Goal: Information Seeking & Learning: Learn about a topic

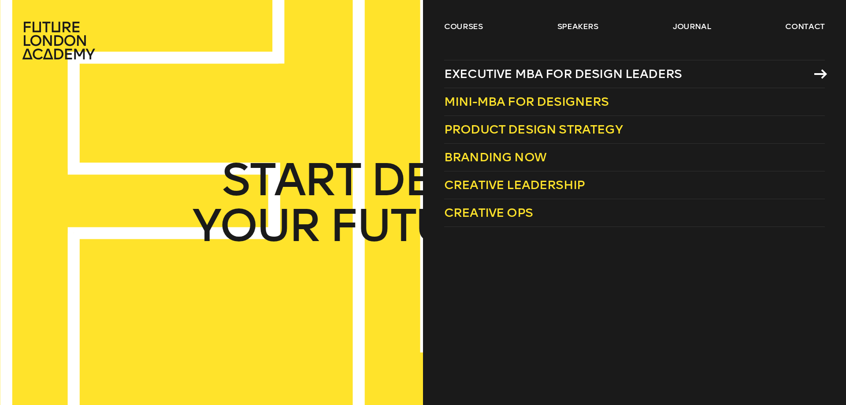
click at [649, 75] on span "Executive MBA for Design Leaders" at bounding box center [563, 74] width 238 height 15
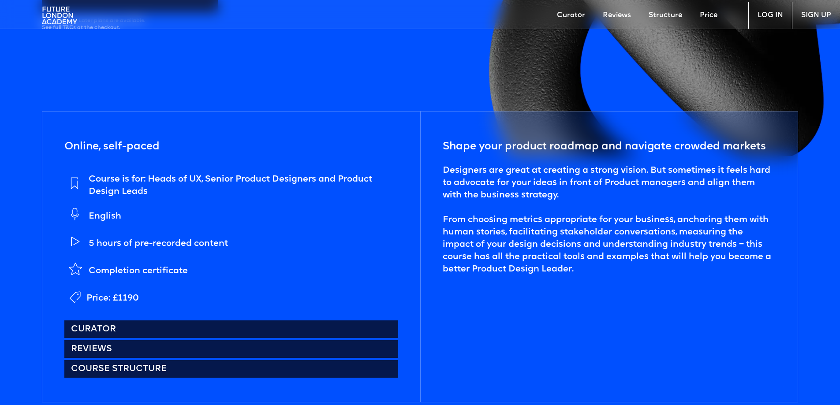
scroll to position [353, 0]
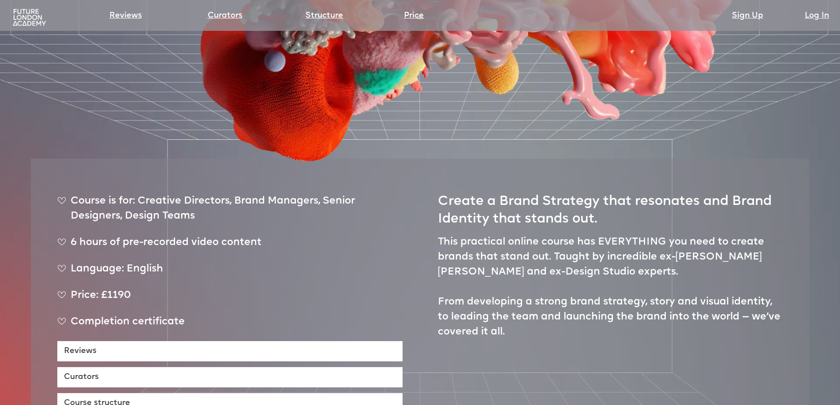
scroll to position [353, 0]
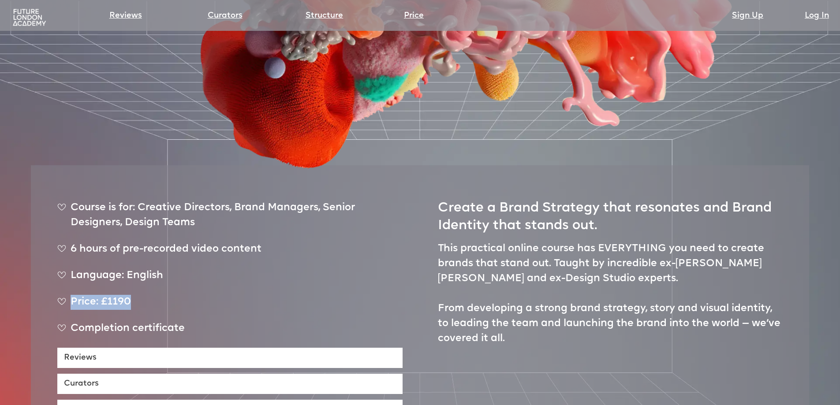
drag, startPoint x: 132, startPoint y: 268, endPoint x: 61, endPoint y: 270, distance: 71.0
click at [61, 295] on div "Price: £1190" at bounding box center [229, 306] width 345 height 22
click at [235, 257] on ul "Course is for: Creative Directors, Brand Managers, Senior Designers, Design Tea…" at bounding box center [229, 274] width 345 height 147
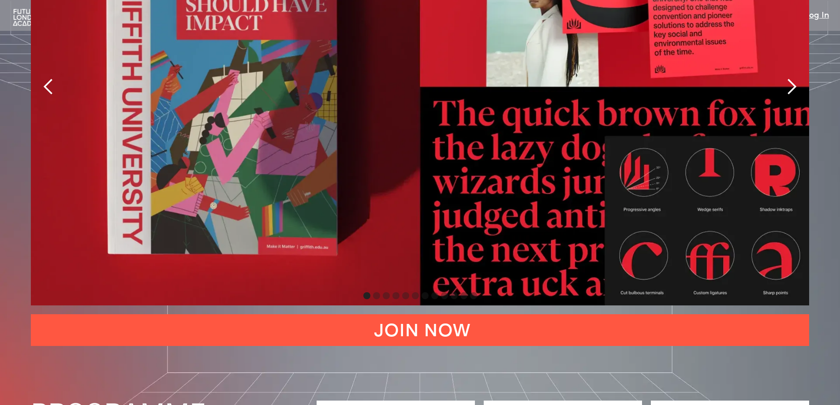
scroll to position [2160, 0]
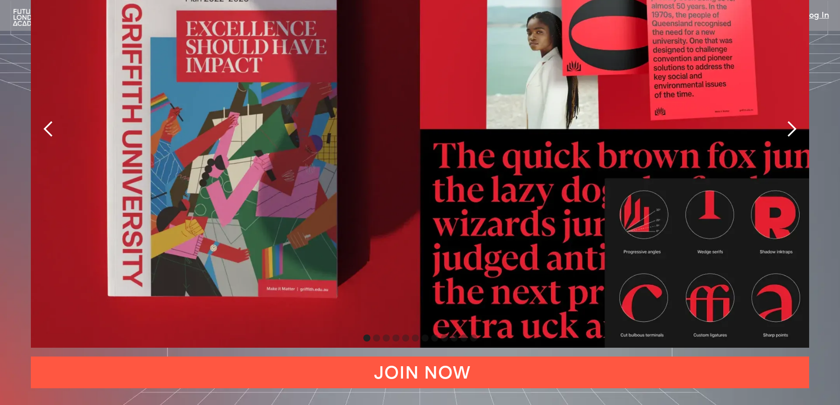
click at [791, 120] on div "next slide" at bounding box center [792, 129] width 18 height 18
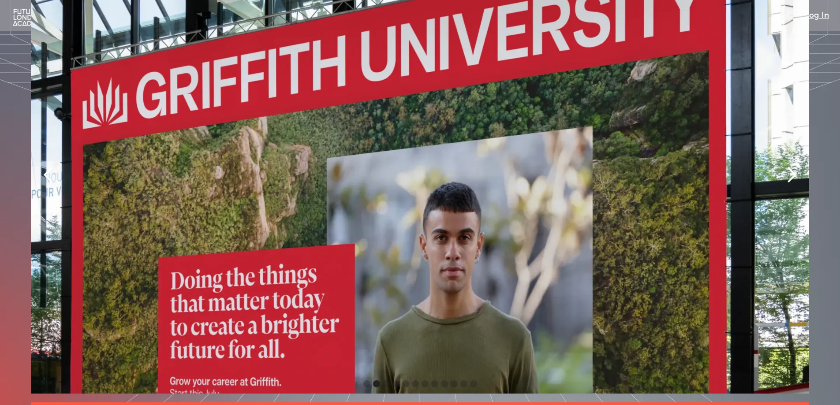
scroll to position [2072, 0]
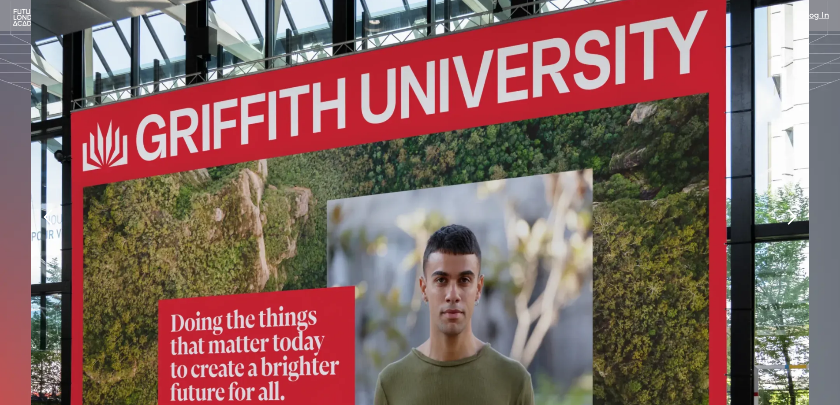
click at [788, 209] on div "next slide" at bounding box center [792, 218] width 18 height 18
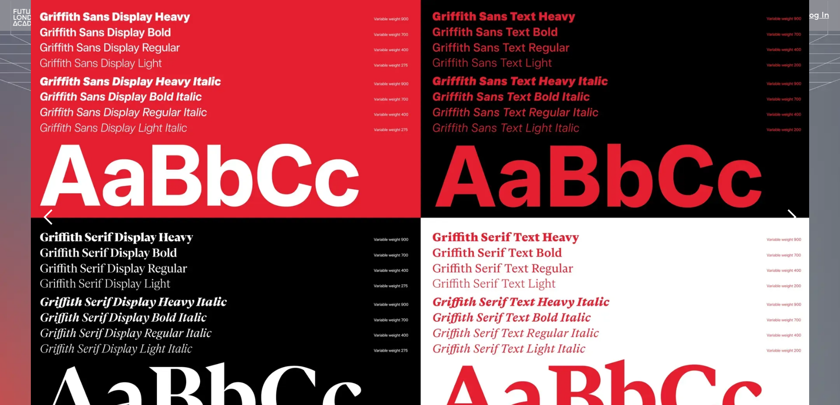
click at [788, 209] on div "next slide" at bounding box center [792, 218] width 18 height 18
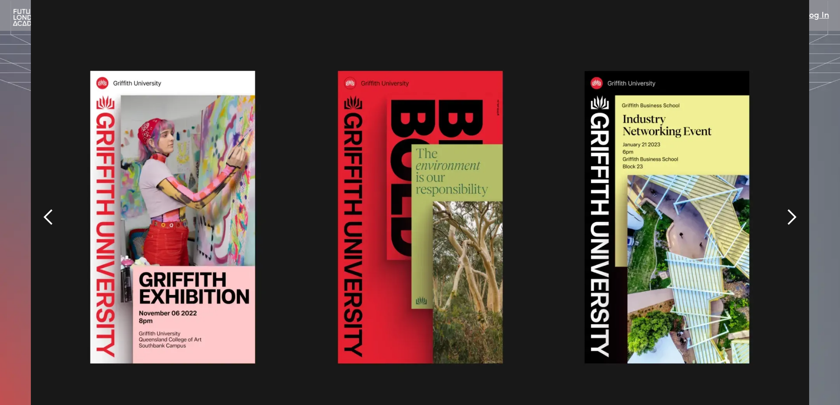
click at [788, 209] on div "next slide" at bounding box center [792, 218] width 18 height 18
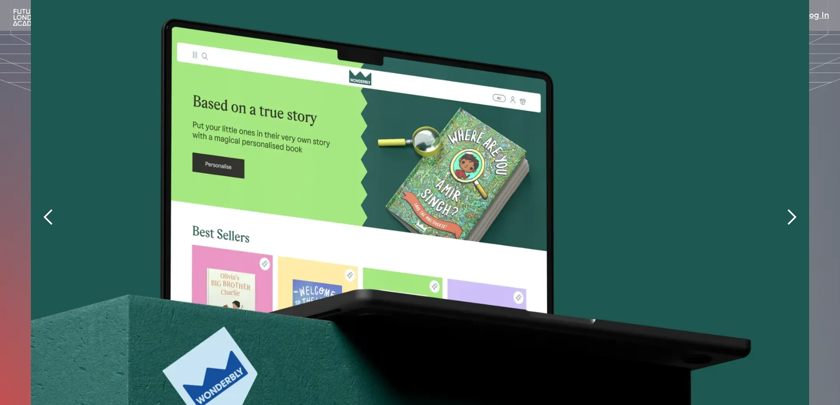
click at [788, 209] on div "next slide" at bounding box center [792, 218] width 18 height 18
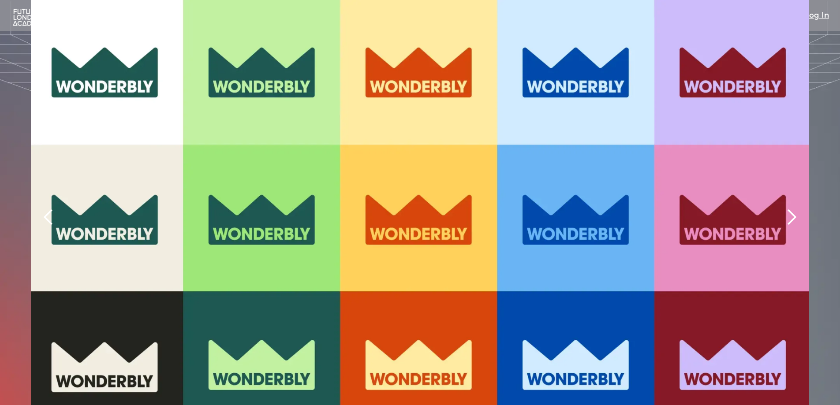
click at [788, 209] on div "next slide" at bounding box center [792, 218] width 18 height 18
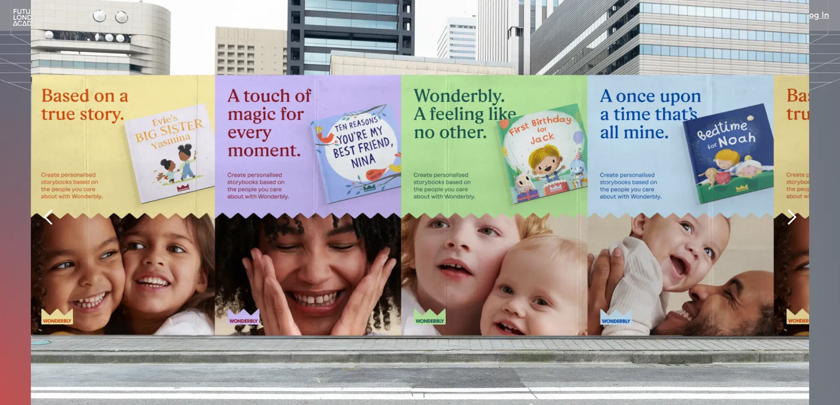
click at [788, 209] on div "next slide" at bounding box center [792, 218] width 18 height 18
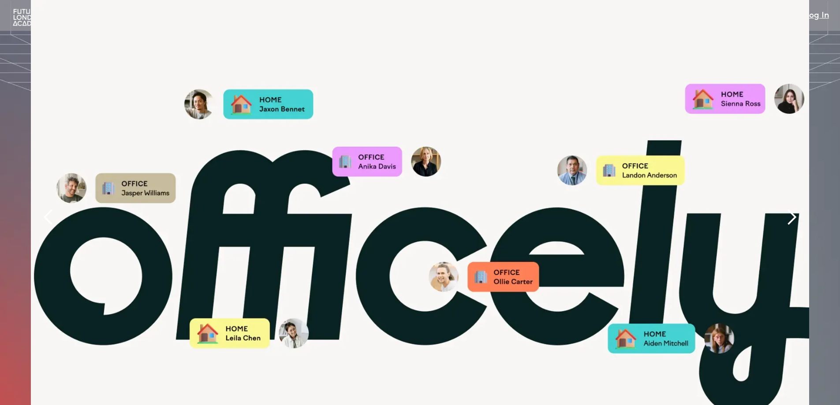
click at [788, 209] on div "next slide" at bounding box center [792, 218] width 18 height 18
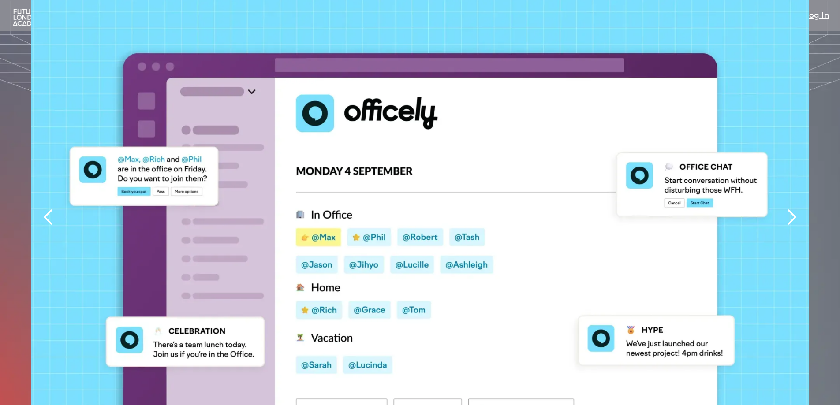
click at [788, 209] on div "next slide" at bounding box center [792, 218] width 18 height 18
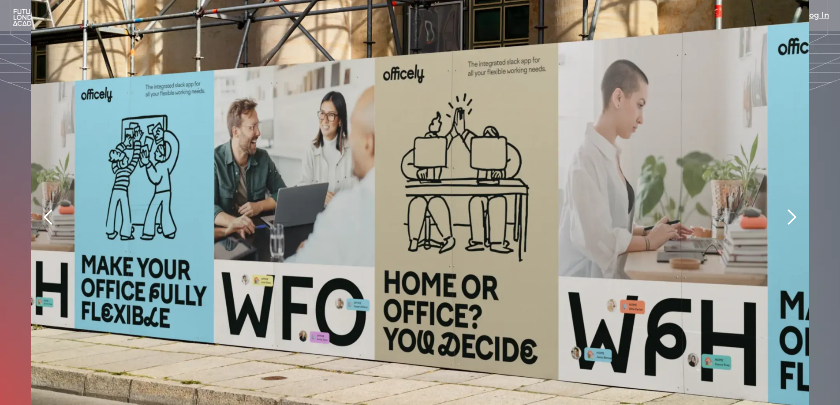
click at [788, 209] on div "next slide" at bounding box center [792, 218] width 18 height 18
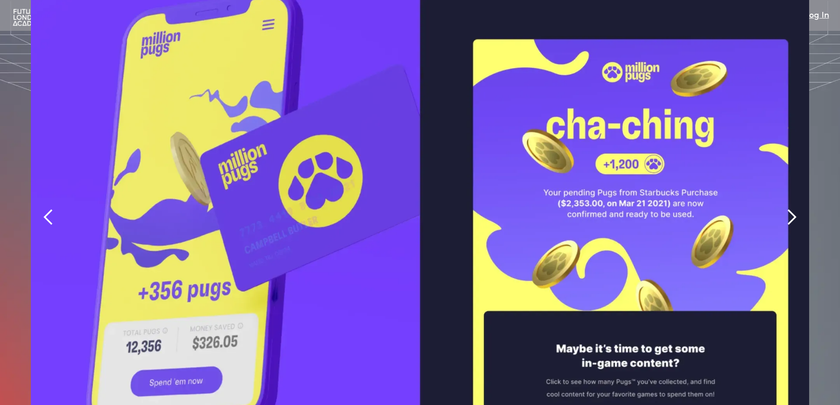
click at [788, 209] on div "next slide" at bounding box center [792, 218] width 18 height 18
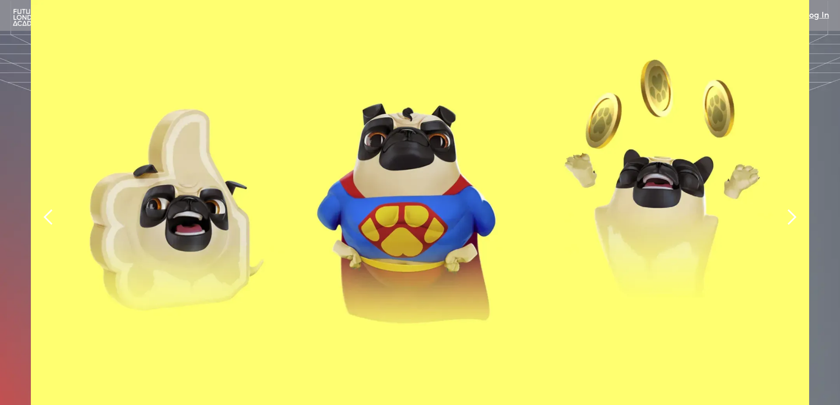
click at [55, 209] on div "previous slide" at bounding box center [49, 218] width 18 height 18
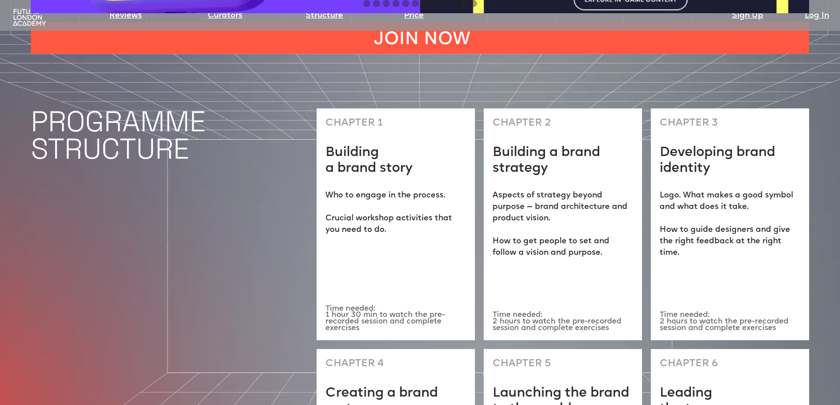
scroll to position [2513, 0]
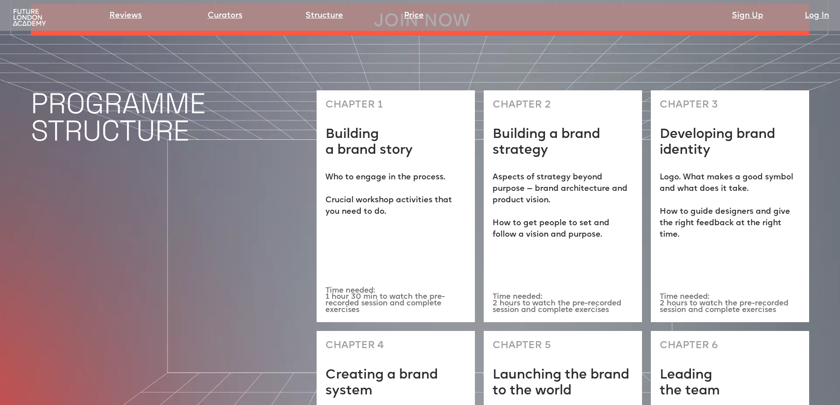
click at [282, 216] on div "PROGRAMME STRUCTURE" at bounding box center [169, 335] width 277 height 491
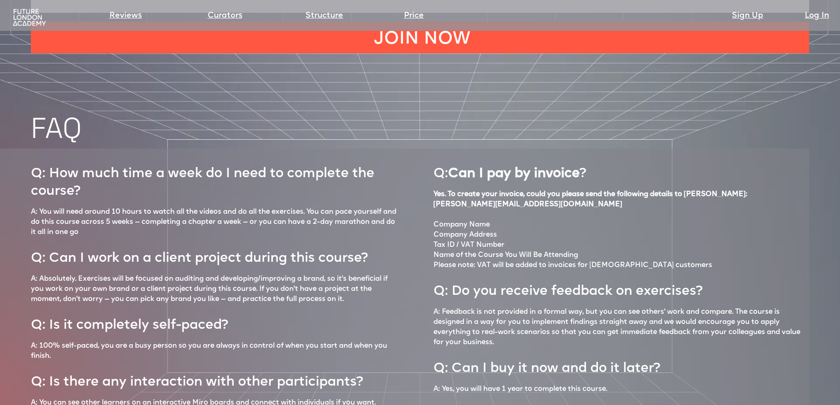
scroll to position [3791, 0]
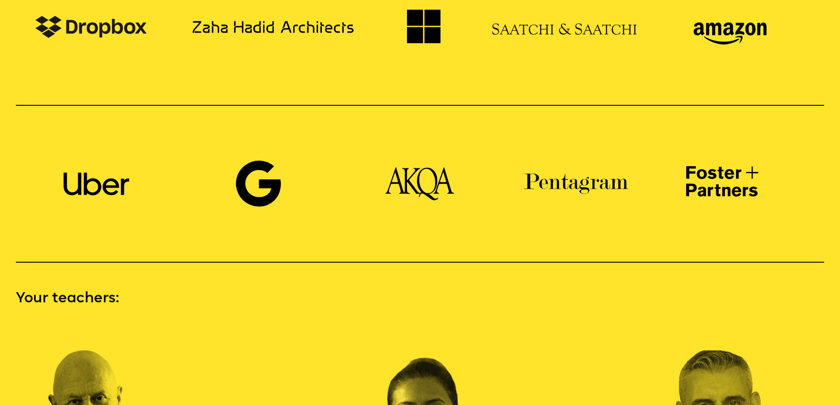
scroll to position [1058, 0]
